Goal: Task Accomplishment & Management: Use online tool/utility

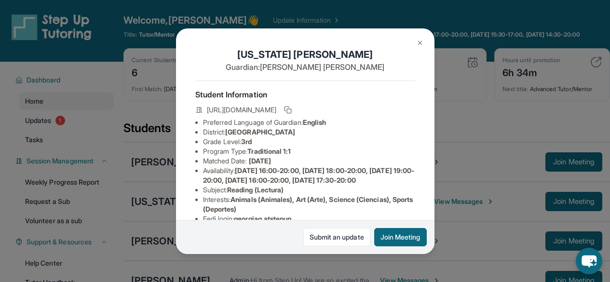
scroll to position [93, 0]
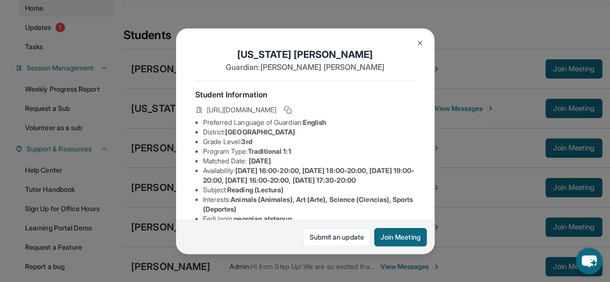
click at [422, 41] on img at bounding box center [420, 43] width 8 height 8
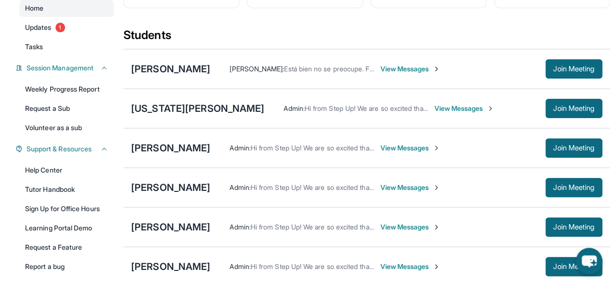
scroll to position [132, 0]
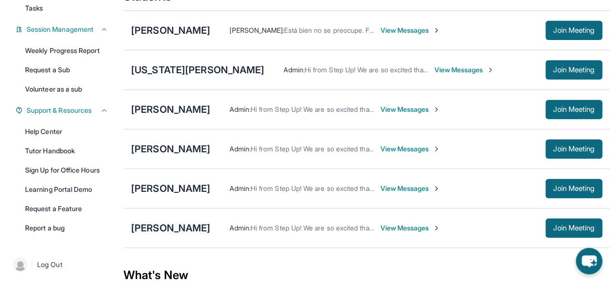
click at [188, 232] on div "[PERSON_NAME]" at bounding box center [170, 228] width 79 height 14
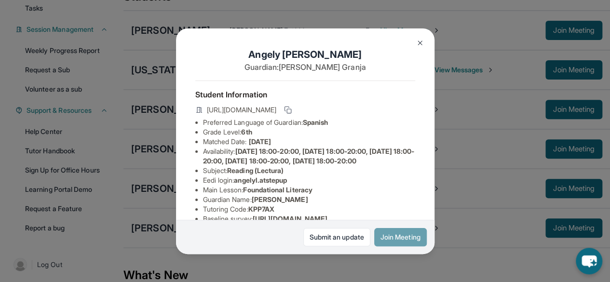
click at [395, 236] on button "Join Meeting" at bounding box center [400, 237] width 53 height 18
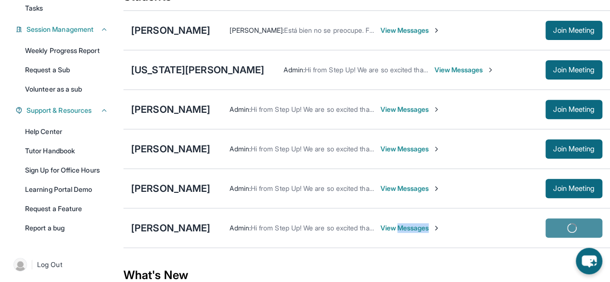
click at [395, 233] on span "View Messages" at bounding box center [410, 228] width 60 height 10
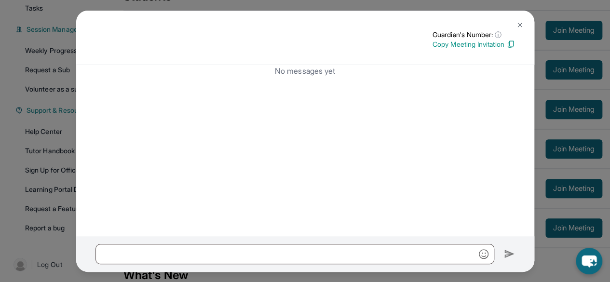
click at [525, 25] on button at bounding box center [520, 24] width 19 height 19
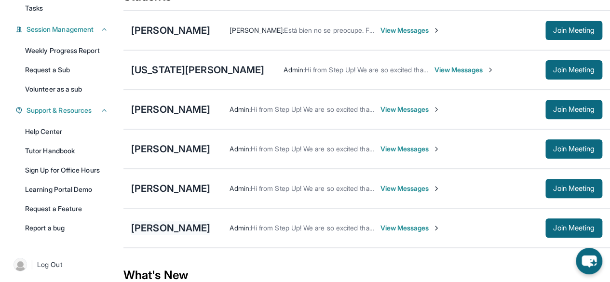
click at [176, 235] on div "[PERSON_NAME]" at bounding box center [170, 228] width 79 height 14
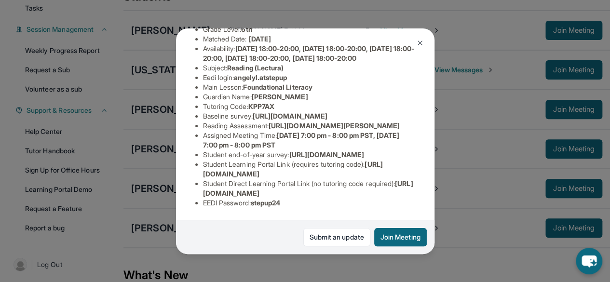
scroll to position [140, 0]
drag, startPoint x: 272, startPoint y: 133, endPoint x: 298, endPoint y: 144, distance: 28.5
click at [298, 131] on li "Reading Assessment : [URL][DOMAIN_NAME][PERSON_NAME]" at bounding box center [309, 126] width 212 height 10
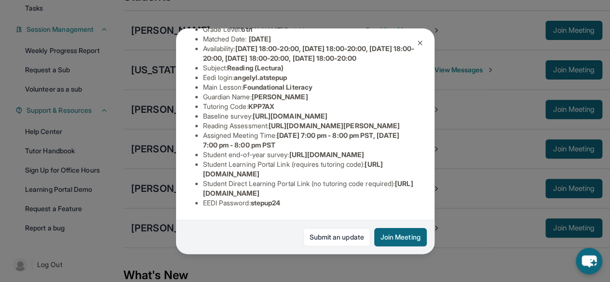
click at [328, 111] on li "Baseline survey : [URL][DOMAIN_NAME]" at bounding box center [309, 116] width 212 height 10
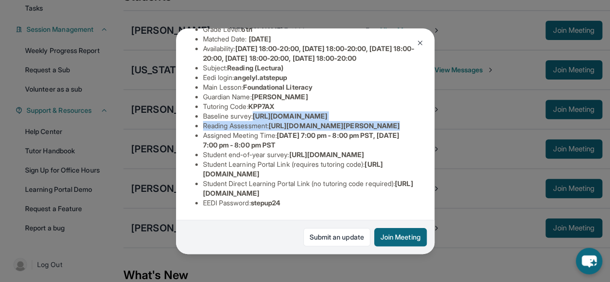
scroll to position [160, 351]
drag, startPoint x: 203, startPoint y: 85, endPoint x: 393, endPoint y: 116, distance: 192.7
click at [393, 116] on div "[PERSON_NAME] Guardian: [PERSON_NAME] Student Information [URL][DOMAIN_NAME] Pr…" at bounding box center [305, 141] width 259 height 226
copy ul "[URL][DOMAIN_NAME] Reading Assessment : [URL][DOMAIN_NAME]?"
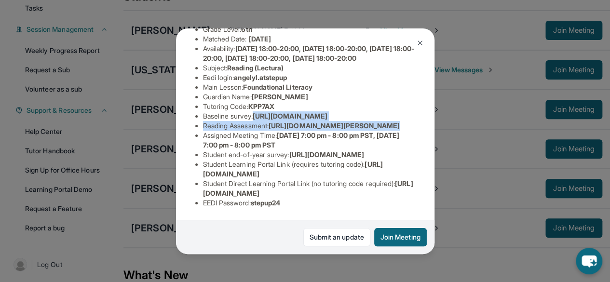
click at [379, 104] on div "[PERSON_NAME] Guardian: [PERSON_NAME] Student Information [URL][DOMAIN_NAME] Pr…" at bounding box center [305, 141] width 259 height 226
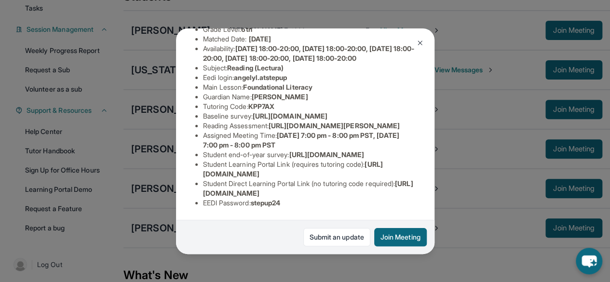
scroll to position [160, 0]
drag, startPoint x: 359, startPoint y: 105, endPoint x: 197, endPoint y: 84, distance: 163.5
click at [197, 84] on div "[PERSON_NAME] Guardian: [PERSON_NAME] Student Information [URL][DOMAIN_NAME] Pr…" at bounding box center [305, 141] width 259 height 226
copy span "[URL][DOMAIN_NAME]"
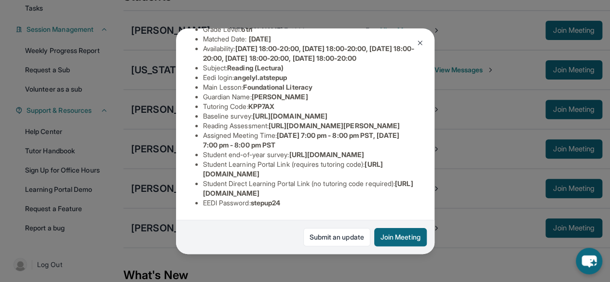
click at [352, 265] on div "[PERSON_NAME] Guardian: [PERSON_NAME] Student Information [URL][DOMAIN_NAME] Pr…" at bounding box center [305, 141] width 610 height 282
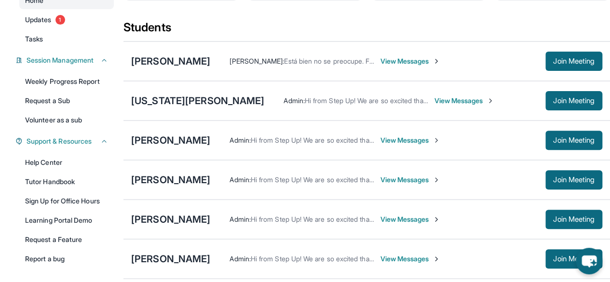
scroll to position [101, 0]
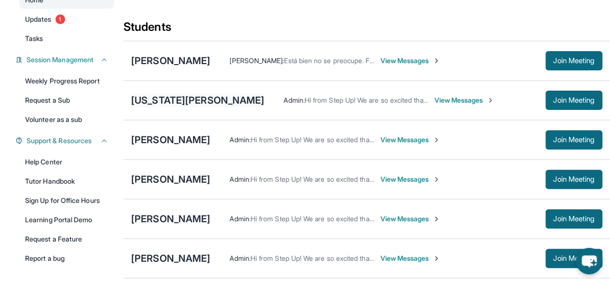
click at [182, 102] on div "[US_STATE][PERSON_NAME]" at bounding box center [197, 101] width 133 height 14
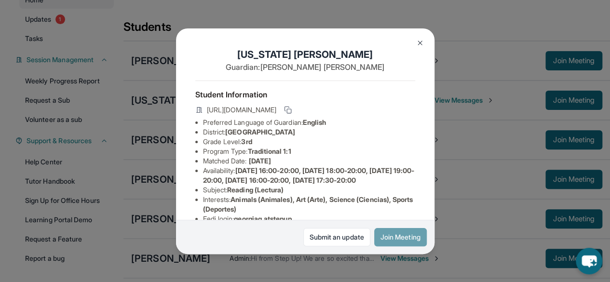
click at [411, 235] on button "Join Meeting" at bounding box center [400, 237] width 53 height 18
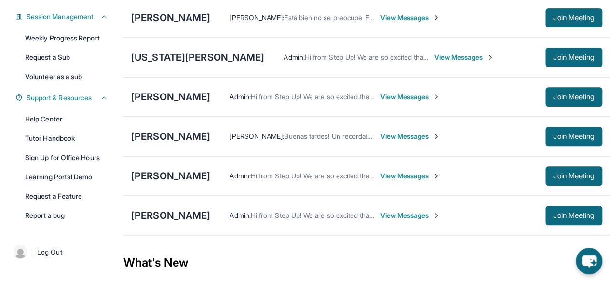
scroll to position [146, 0]
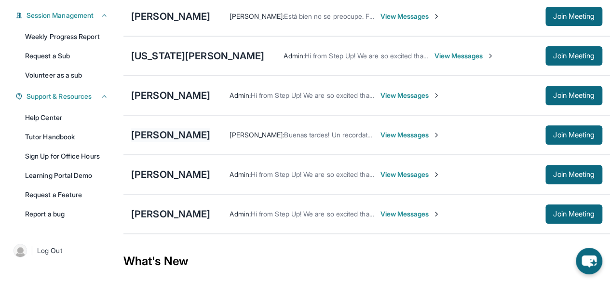
click at [190, 139] on div "[PERSON_NAME]" at bounding box center [170, 135] width 79 height 14
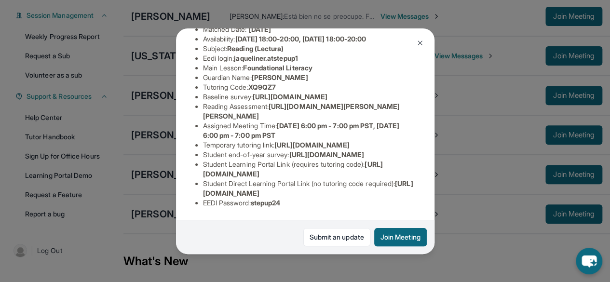
scroll to position [241, 0]
click at [407, 234] on button "Join Meeting" at bounding box center [400, 237] width 53 height 18
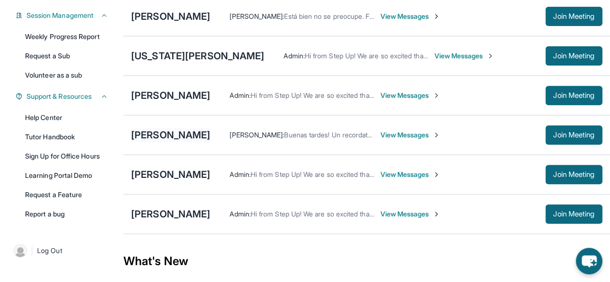
click at [172, 140] on div "[PERSON_NAME]" at bounding box center [170, 135] width 79 height 14
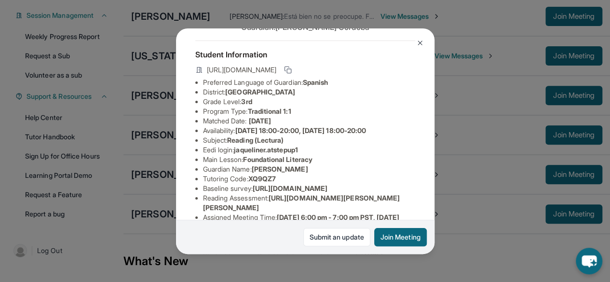
scroll to position [40, 0]
click at [291, 74] on rect at bounding box center [289, 71] width 4 height 4
click at [420, 43] on img at bounding box center [420, 43] width 8 height 8
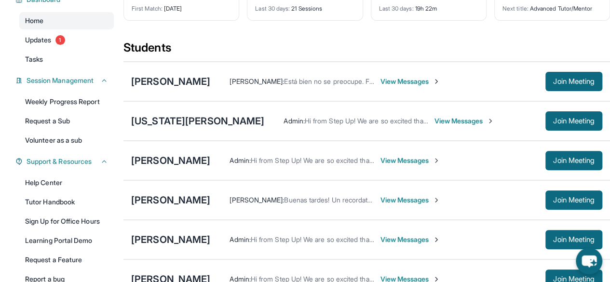
scroll to position [80, 0]
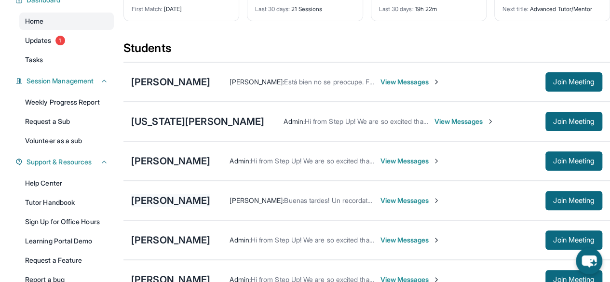
click at [182, 206] on div "[PERSON_NAME]" at bounding box center [170, 201] width 79 height 14
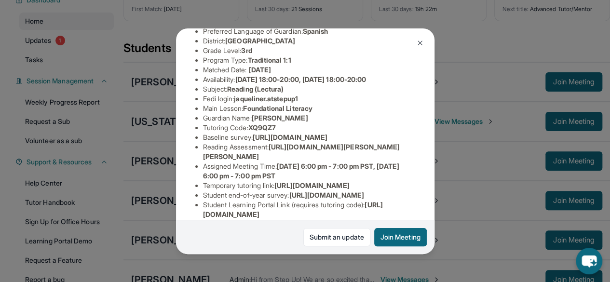
scroll to position [66, 0]
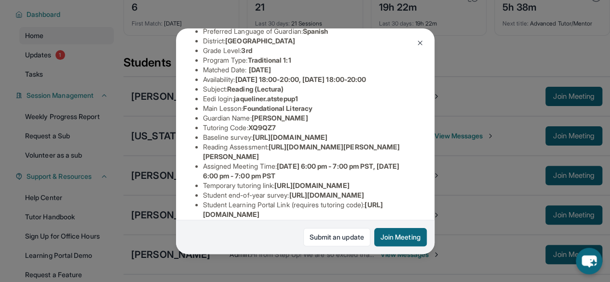
click at [426, 45] on button at bounding box center [420, 42] width 19 height 19
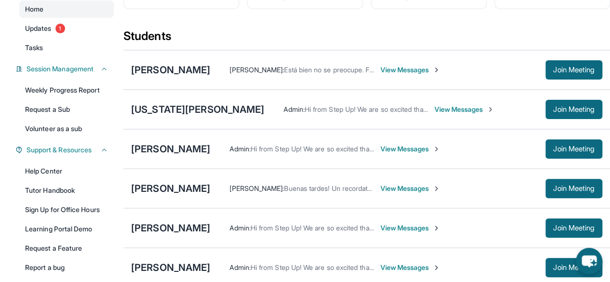
scroll to position [81, 0]
